Goal: Task Accomplishment & Management: Manage account settings

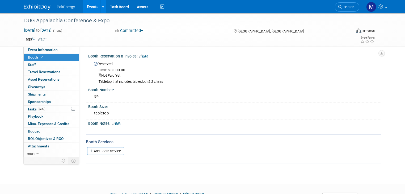
click at [86, 4] on link "Events" at bounding box center [92, 6] width 19 height 13
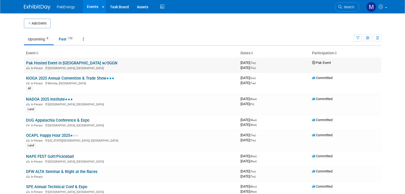
click at [46, 62] on link "Pak Hosted Event in [GEOGRAPHIC_DATA] w/OGGN" at bounding box center [71, 63] width 91 height 5
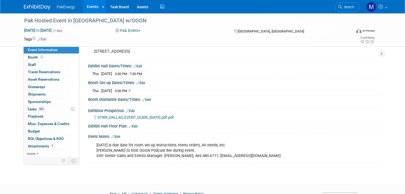
scroll to position [39, 0]
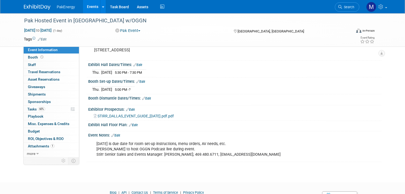
click at [114, 133] on link "Edit" at bounding box center [115, 135] width 9 height 4
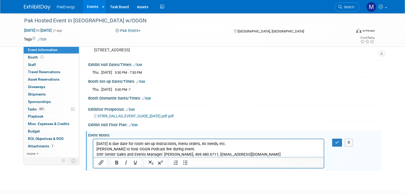
scroll to position [0, 0]
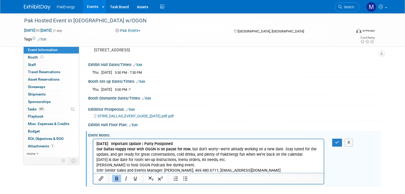
click at [96, 160] on body "[DATE]: Important Update | Party Postponed Our Dallas Happy Hour with OGGN is o…" at bounding box center [208, 157] width 225 height 32
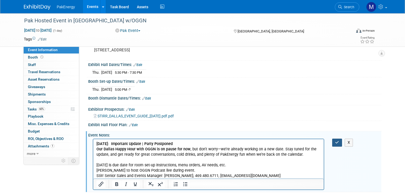
click at [338, 138] on button "button" at bounding box center [337, 142] width 10 height 8
